Goal: Task Accomplishment & Management: Complete application form

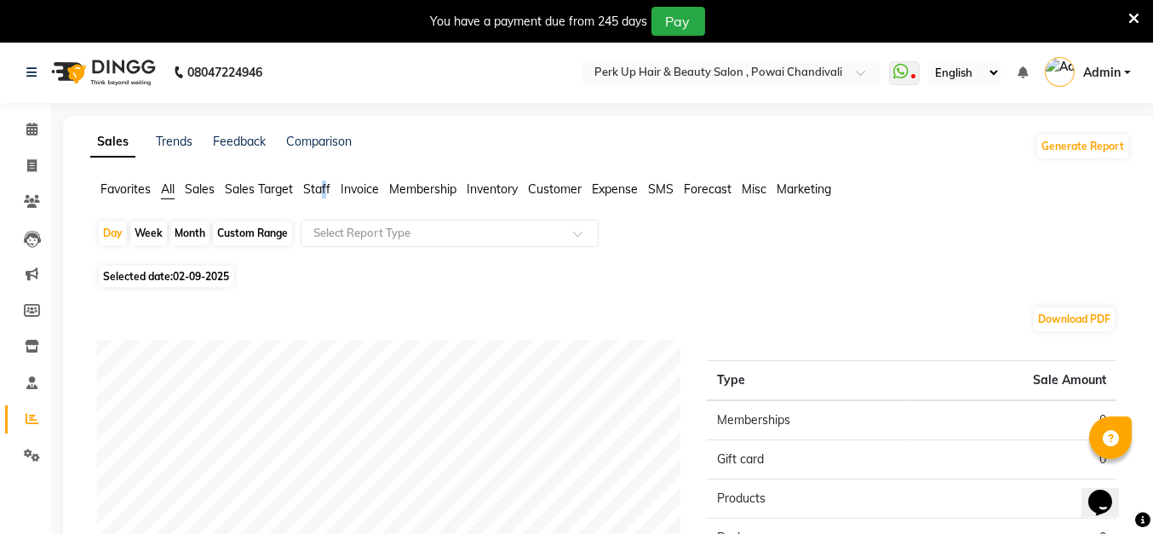
click at [318, 188] on span "Staff" at bounding box center [316, 188] width 27 height 15
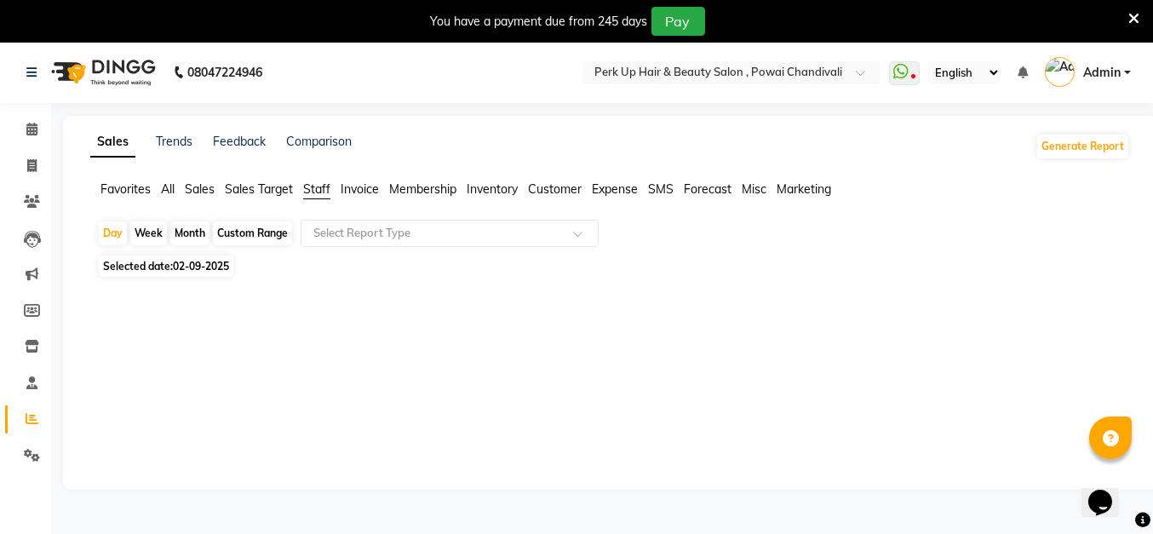
drag, startPoint x: 318, startPoint y: 188, endPoint x: 241, endPoint y: 237, distance: 91.4
click at [241, 237] on div "Custom Range" at bounding box center [252, 233] width 79 height 24
select select "9"
select select "2025"
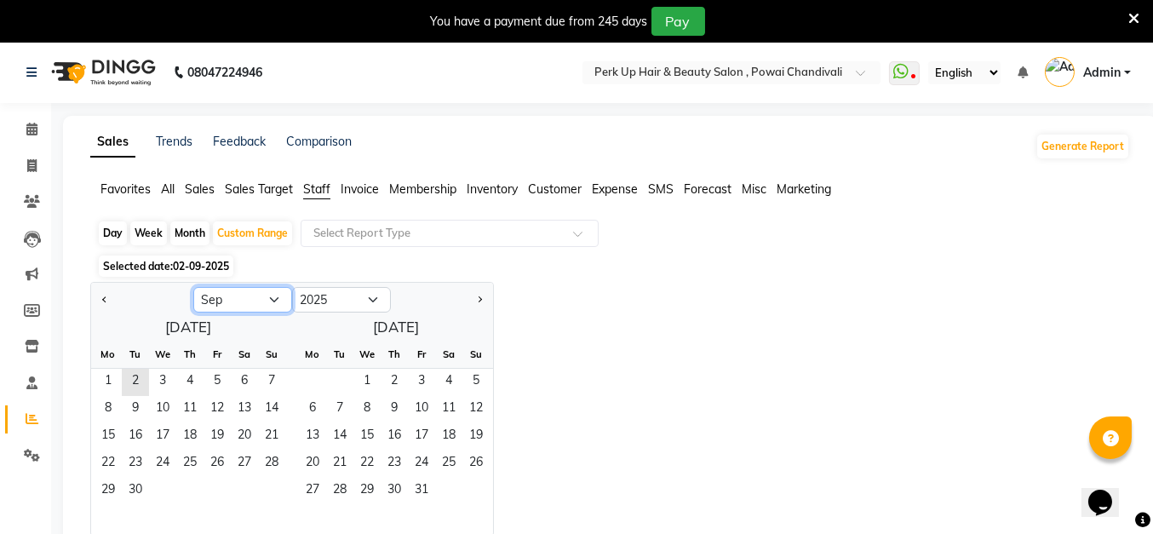
click at [266, 298] on select "Jan Feb Mar Apr May Jun [DATE] Aug Sep Oct Nov Dec" at bounding box center [242, 300] width 99 height 26
select select "8"
click at [193, 287] on select "Jan Feb Mar Apr May Jun [DATE] Aug Sep Oct Nov Dec" at bounding box center [242, 300] width 99 height 26
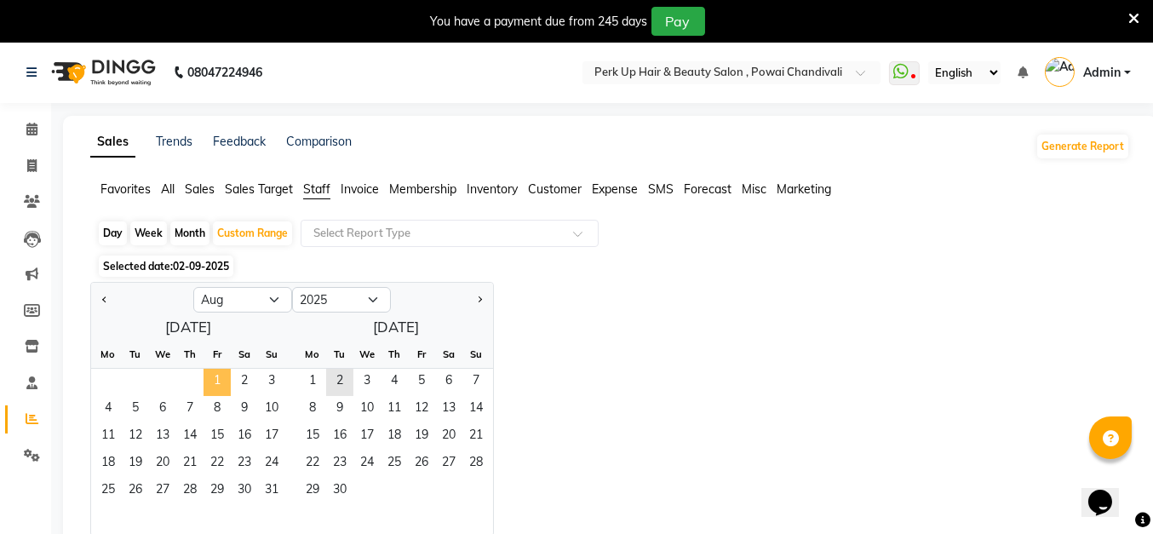
click at [211, 375] on span "1" at bounding box center [216, 382] width 27 height 27
click at [270, 486] on span "31" at bounding box center [271, 491] width 27 height 27
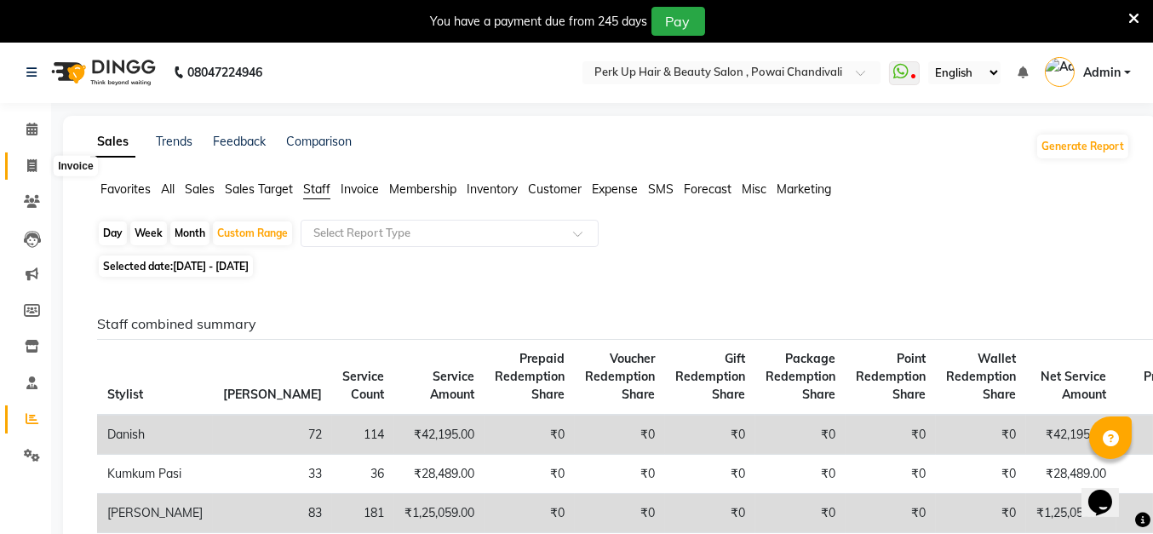
click at [41, 167] on span at bounding box center [32, 167] width 30 height 20
select select "service"
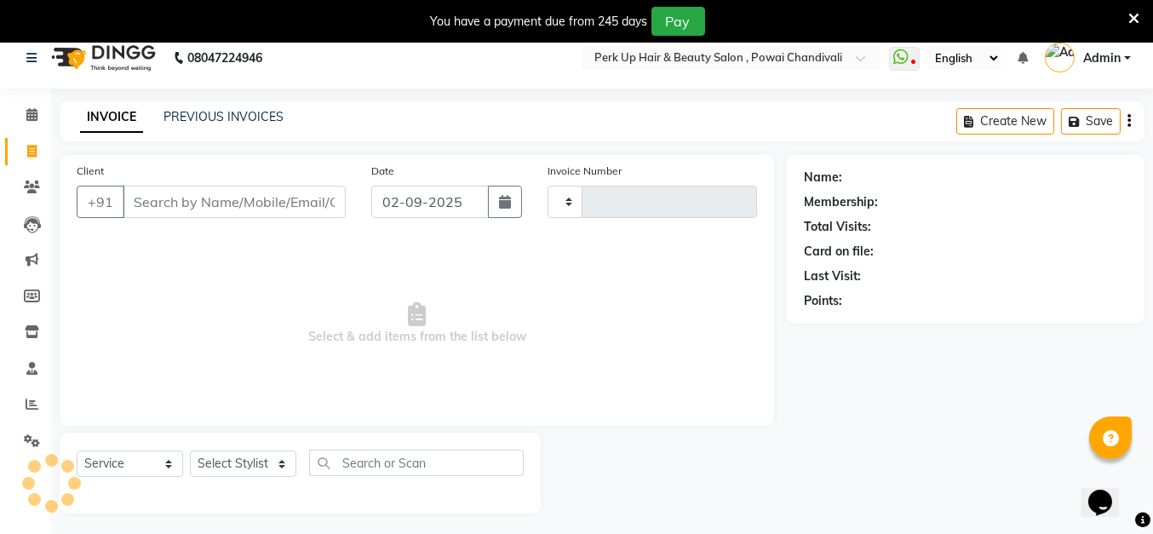
type input "1598"
select select "5131"
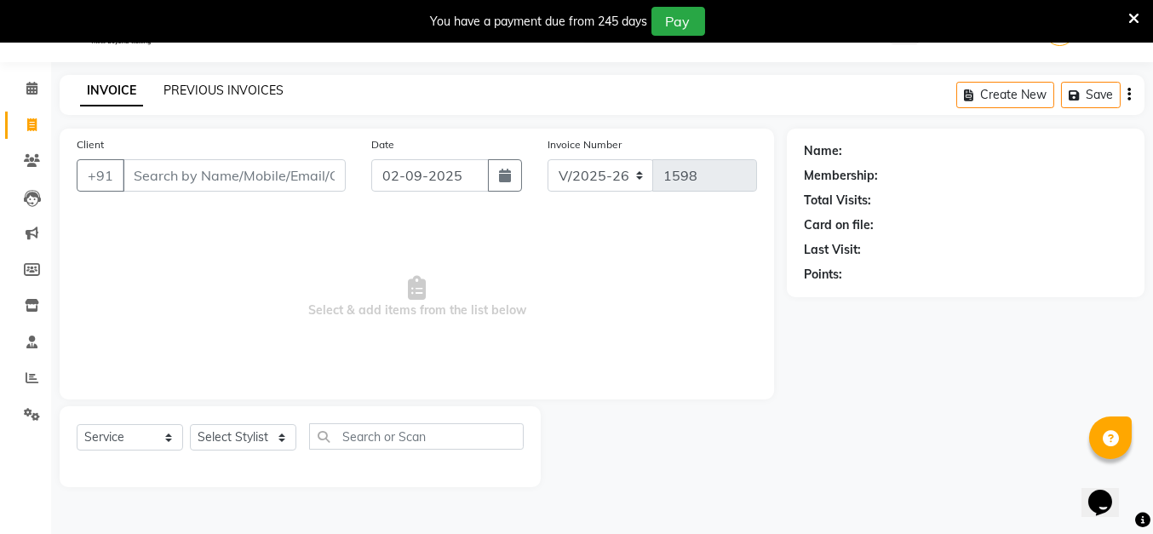
click at [252, 86] on link "PREVIOUS INVOICES" at bounding box center [223, 90] width 120 height 15
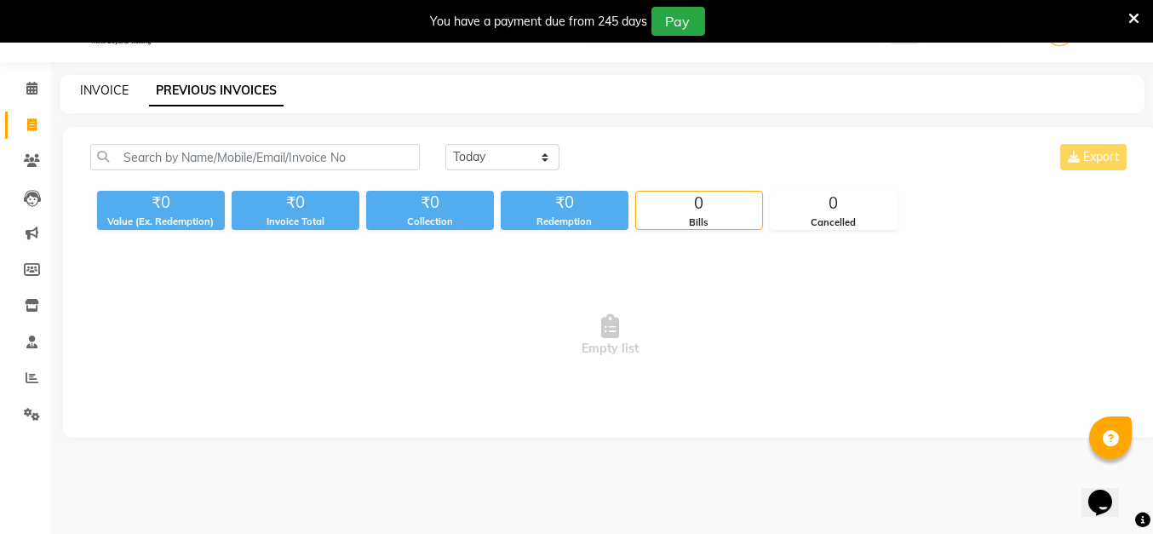
click at [114, 91] on link "INVOICE" at bounding box center [104, 90] width 49 height 15
select select "5131"
select select "service"
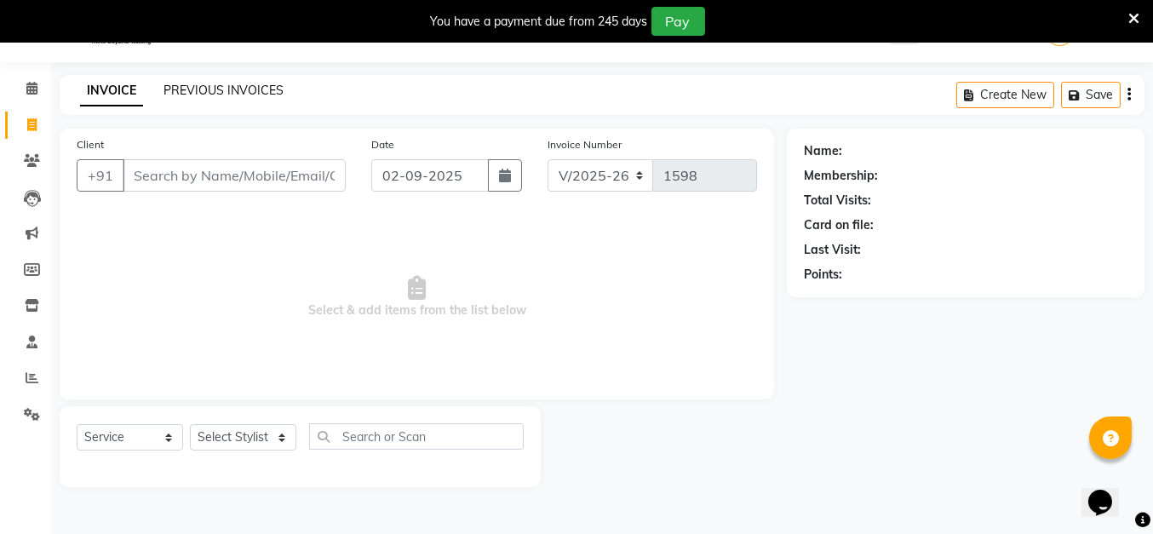
click at [209, 88] on link "PREVIOUS INVOICES" at bounding box center [223, 90] width 120 height 15
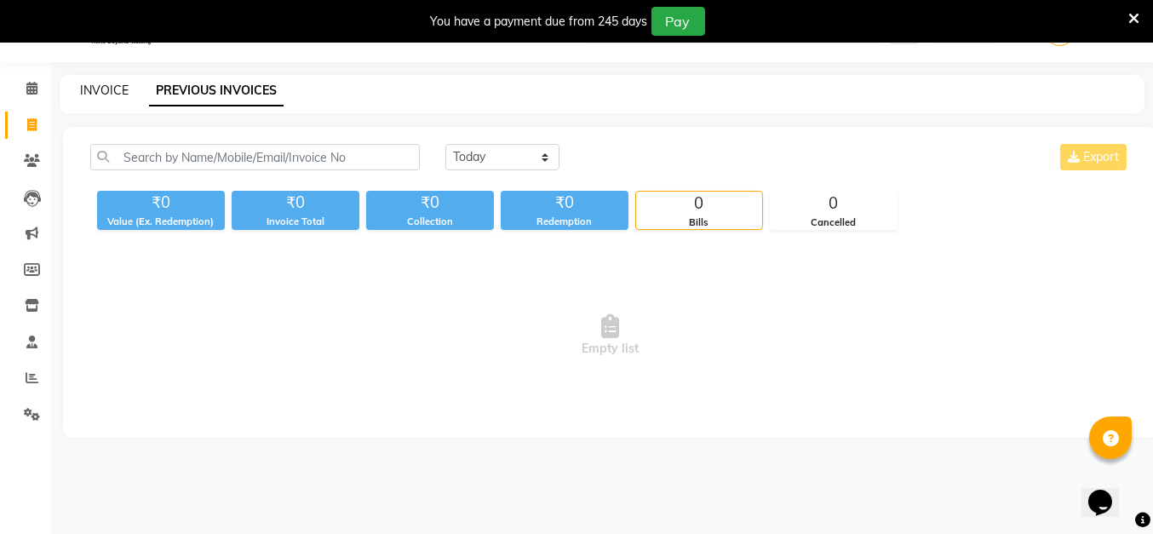
click at [101, 90] on link "INVOICE" at bounding box center [104, 90] width 49 height 15
select select "service"
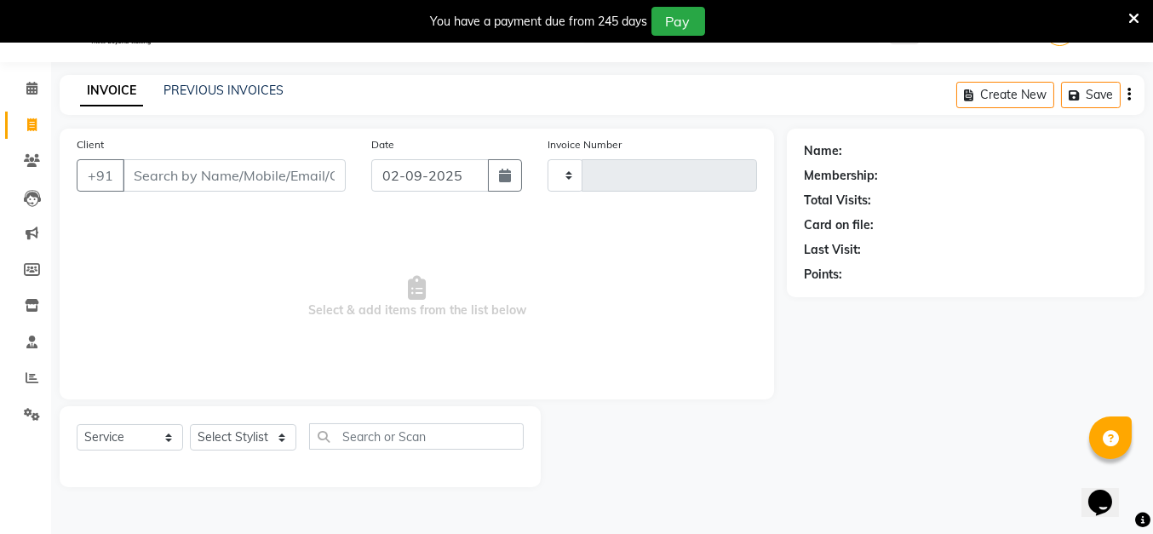
type input "1598"
select select "5131"
click at [226, 86] on link "PREVIOUS INVOICES" at bounding box center [223, 90] width 120 height 15
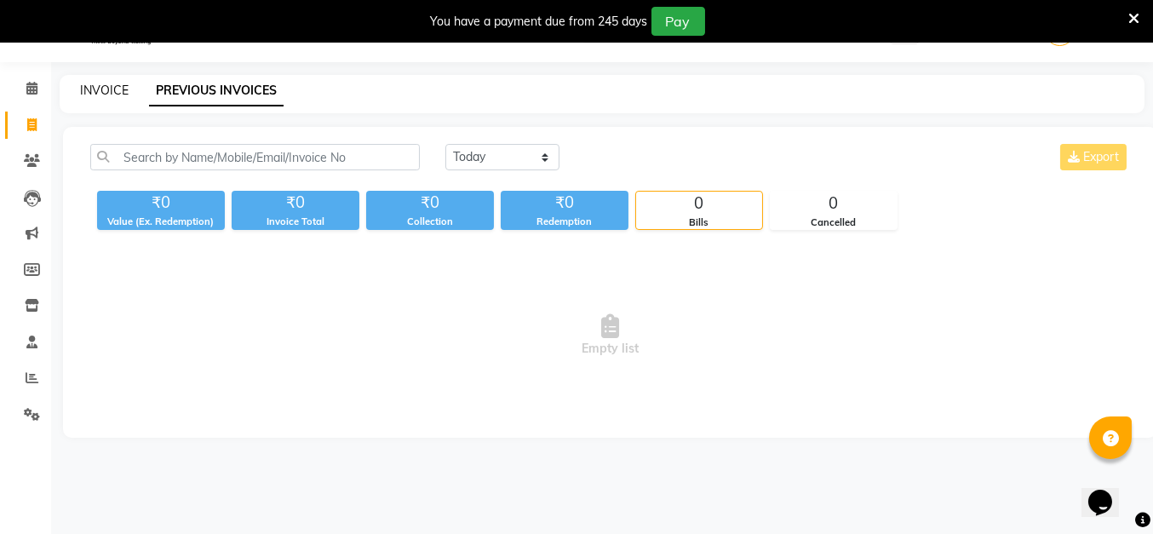
click at [124, 88] on link "INVOICE" at bounding box center [104, 90] width 49 height 15
select select "5131"
select select "service"
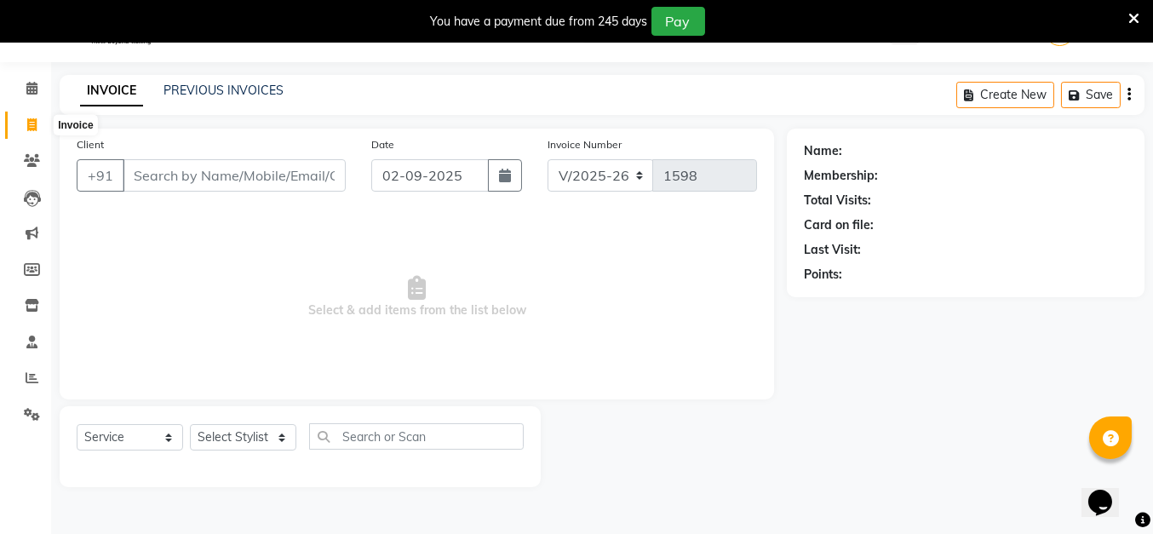
click at [35, 116] on span at bounding box center [32, 126] width 30 height 20
select select "5131"
select select "service"
click at [235, 84] on link "PREVIOUS INVOICES" at bounding box center [223, 90] width 120 height 15
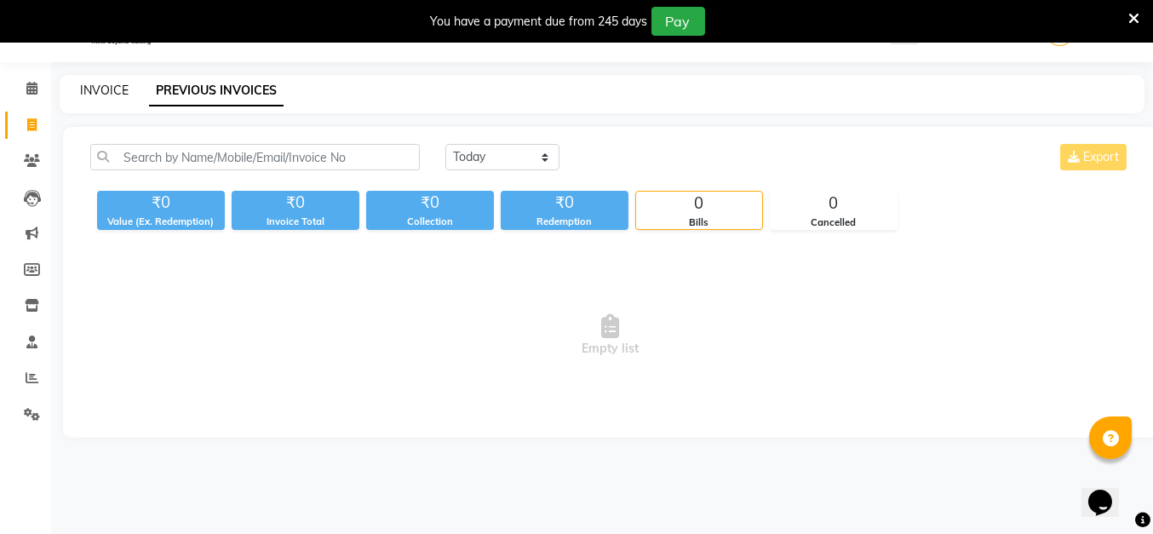
click at [112, 94] on link "INVOICE" at bounding box center [104, 90] width 49 height 15
select select "5131"
select select "service"
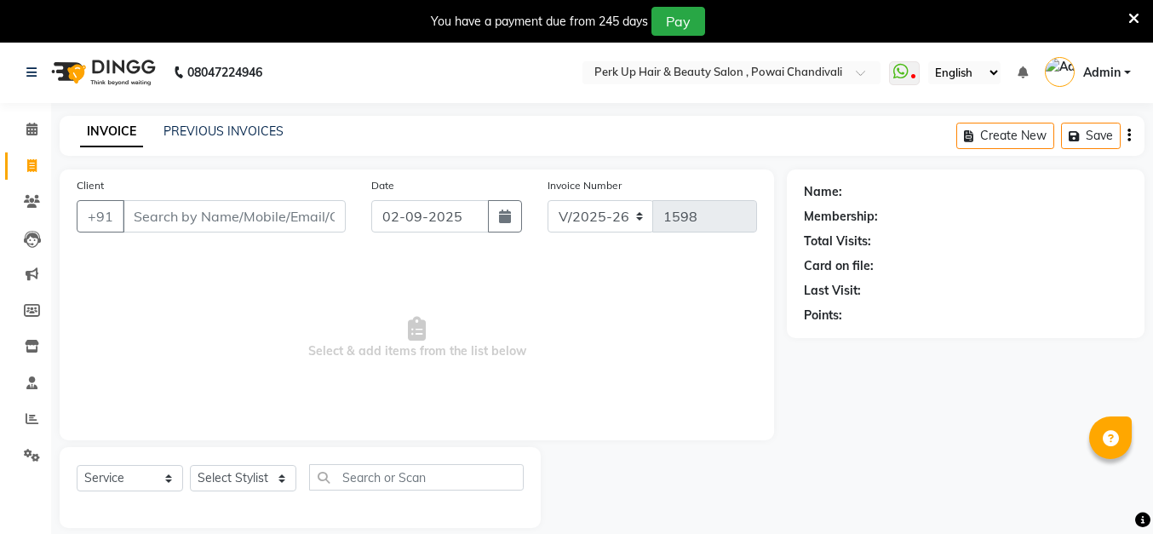
select select "5131"
select select "service"
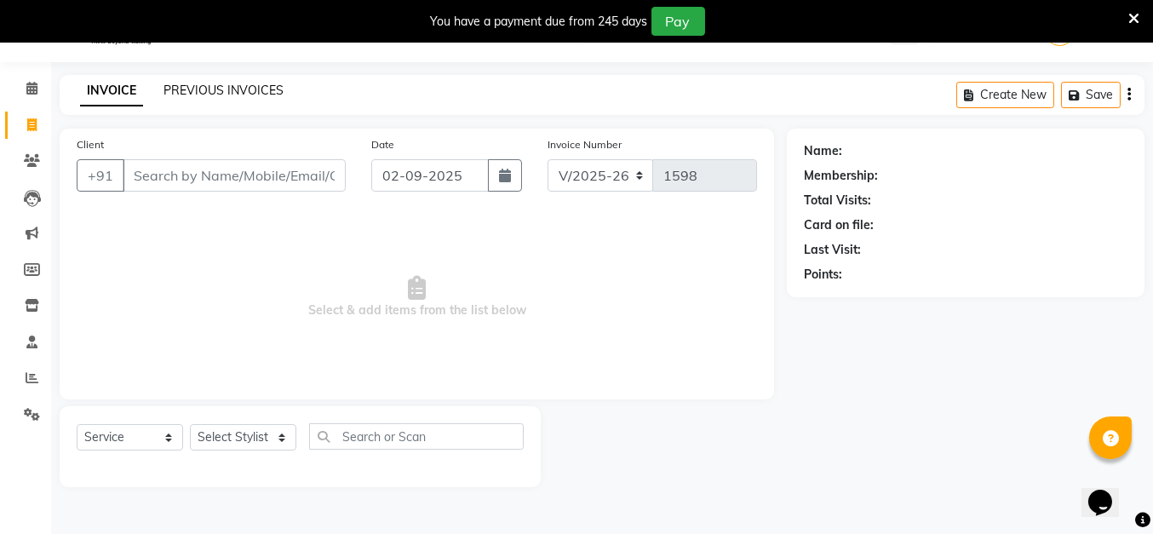
click at [186, 83] on link "PREVIOUS INVOICES" at bounding box center [223, 90] width 120 height 15
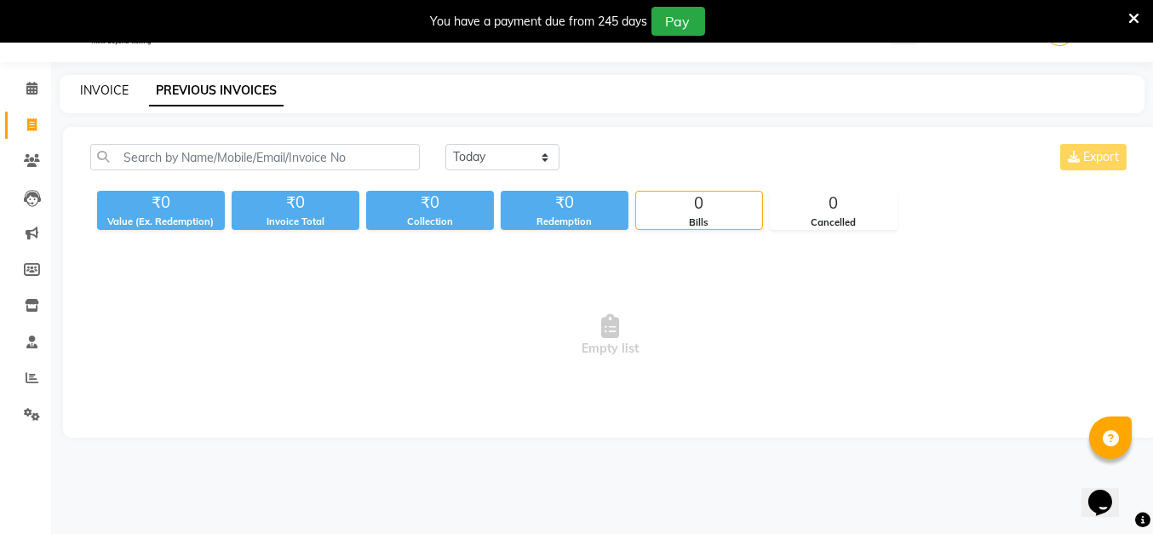
click at [98, 91] on link "INVOICE" at bounding box center [104, 90] width 49 height 15
select select "5131"
select select "service"
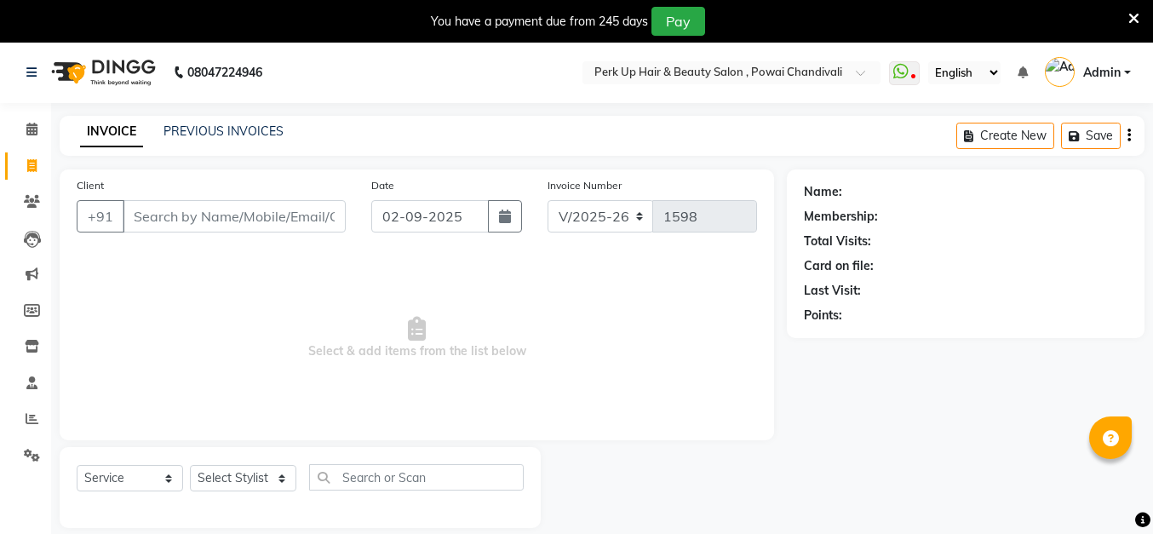
select select "5131"
select select "service"
